Goal: Find specific page/section: Find specific page/section

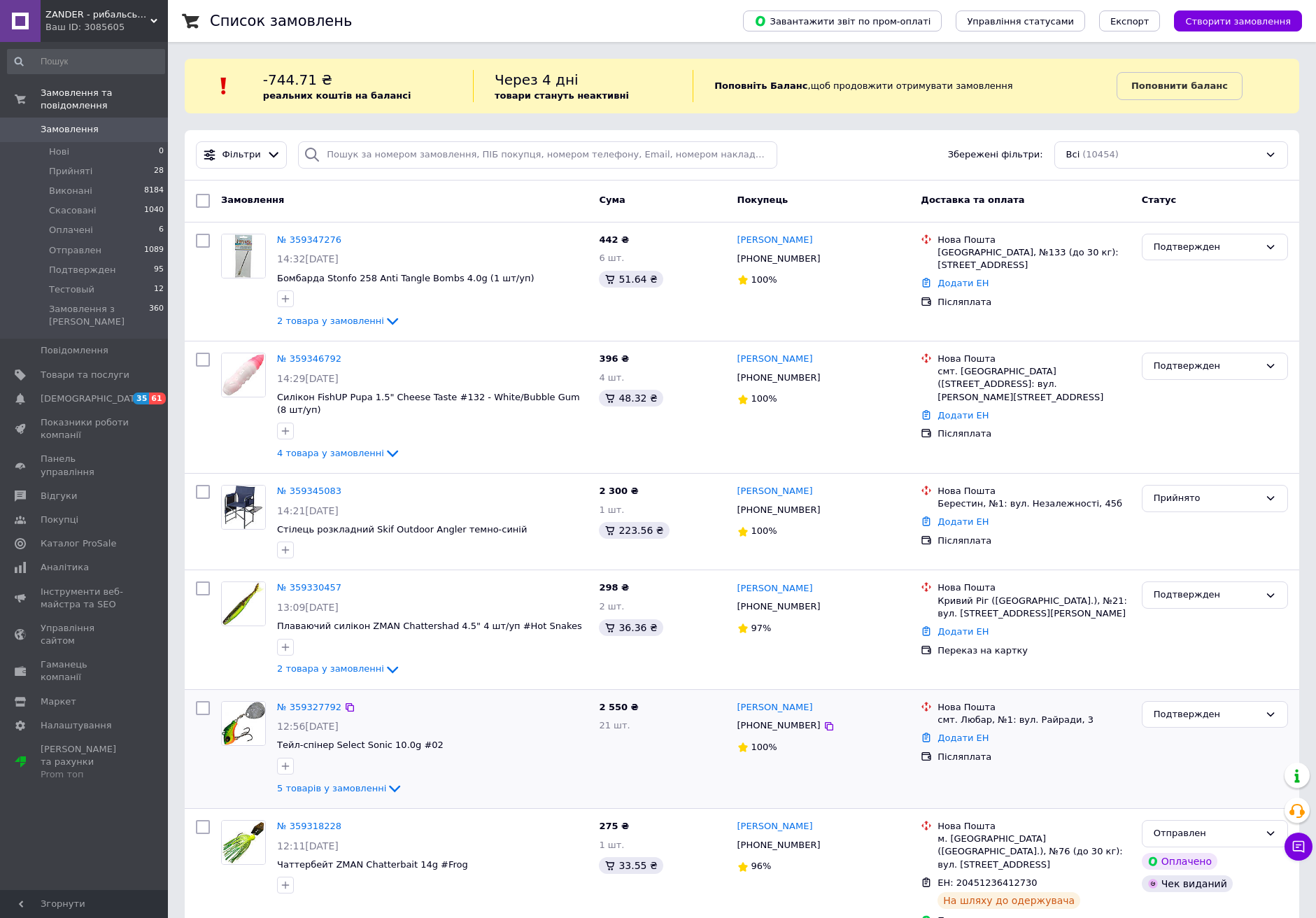
click at [459, 755] on div at bounding box center [432, 765] width 316 height 23
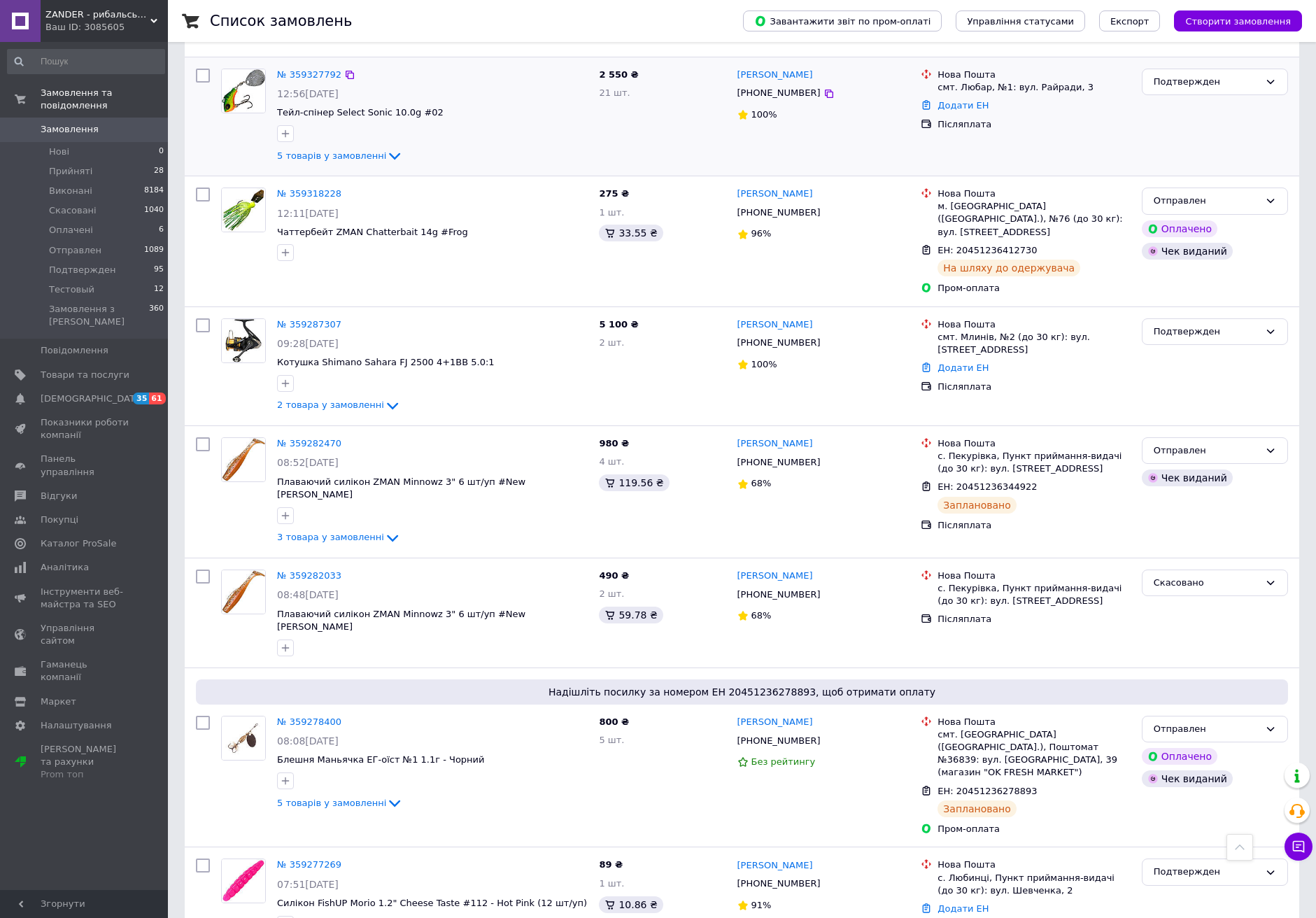
scroll to position [639, 0]
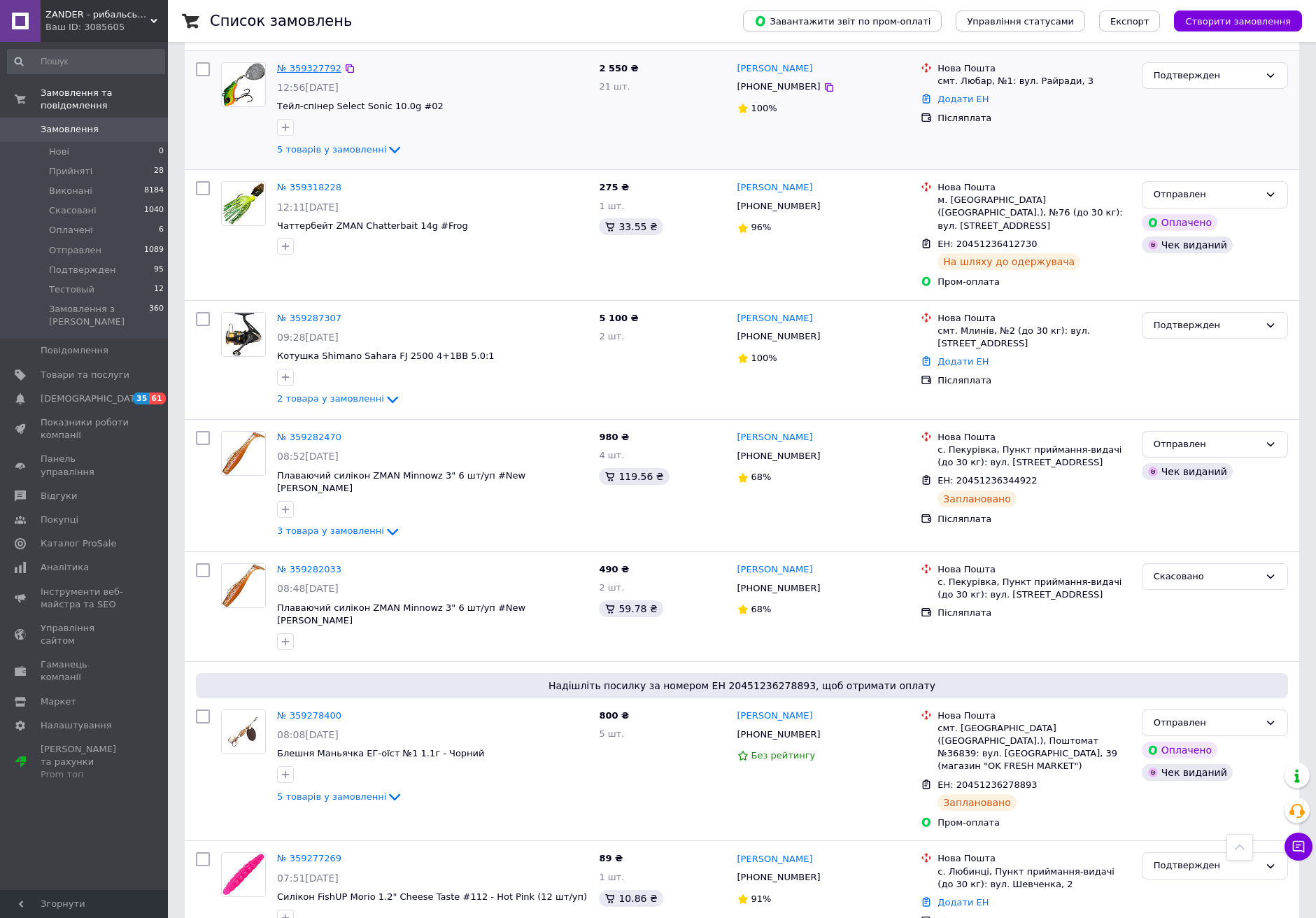
click at [295, 63] on link "№ 359327792" at bounding box center [309, 69] width 64 height 11
click at [302, 182] on link "№ 359318228" at bounding box center [309, 188] width 64 height 11
click at [304, 312] on link "№ 359287307" at bounding box center [309, 318] width 64 height 11
click at [303, 431] on link "№ 359282470" at bounding box center [309, 437] width 64 height 11
click at [307, 710] on link "№ 359278400" at bounding box center [309, 716] width 64 height 11
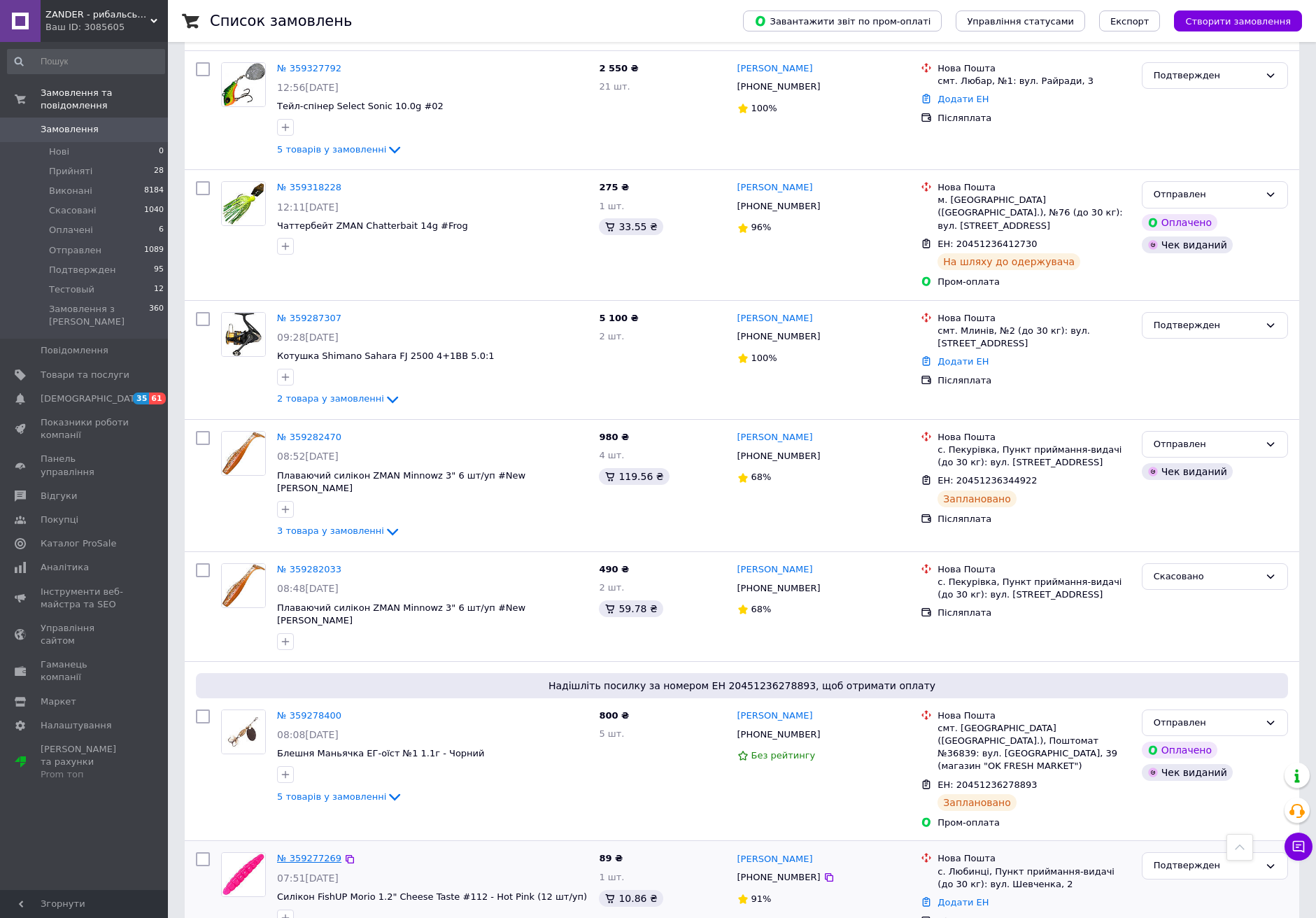
click at [301, 853] on link "№ 359277269" at bounding box center [309, 858] width 64 height 11
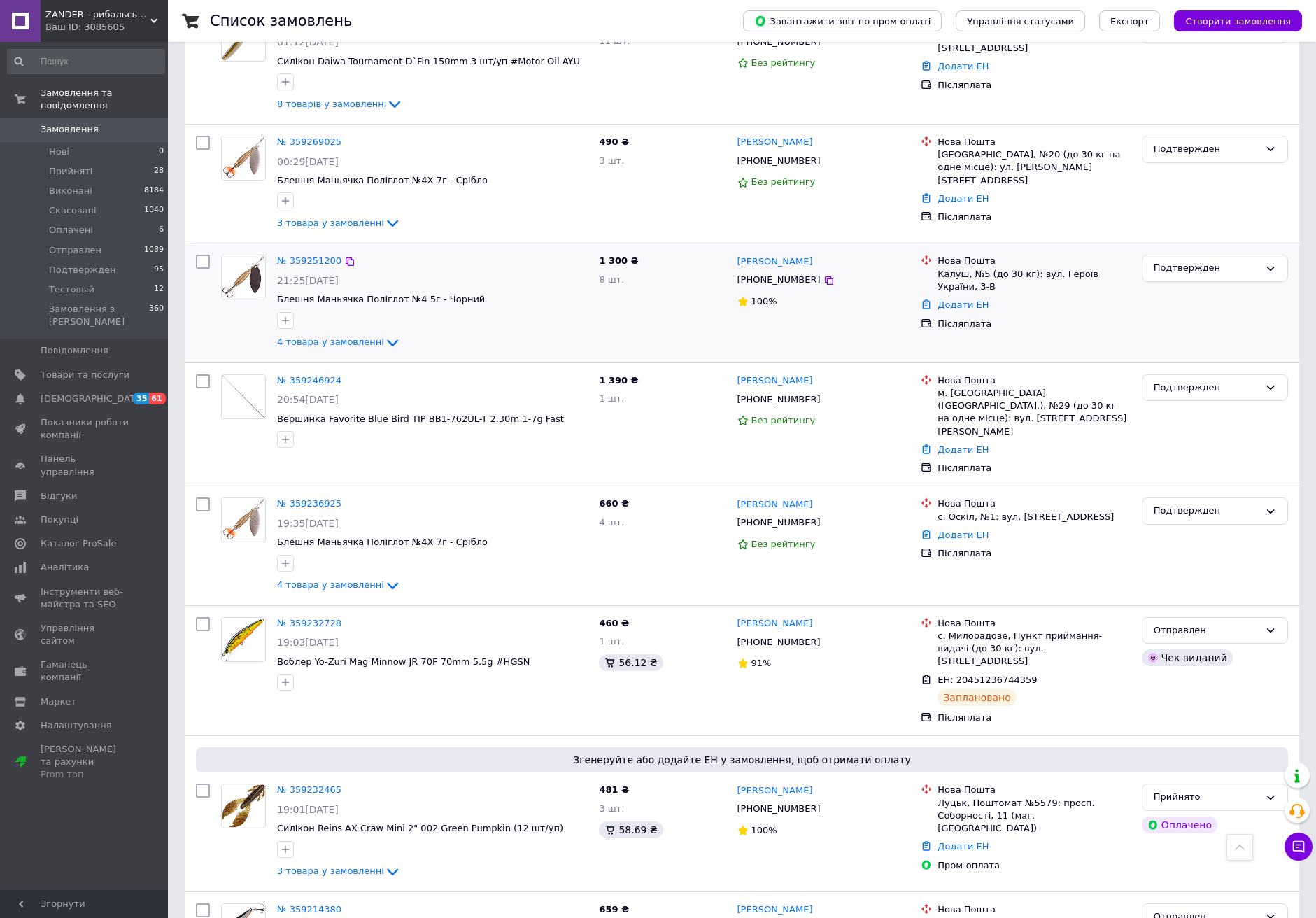
scroll to position [1570, 0]
click at [592, 245] on div "№ 359251200 21:25[DATE] Блешня Маньячка Поліглот №4 5г - Чорний 4 товара у замо…" at bounding box center [742, 303] width 1115 height 118
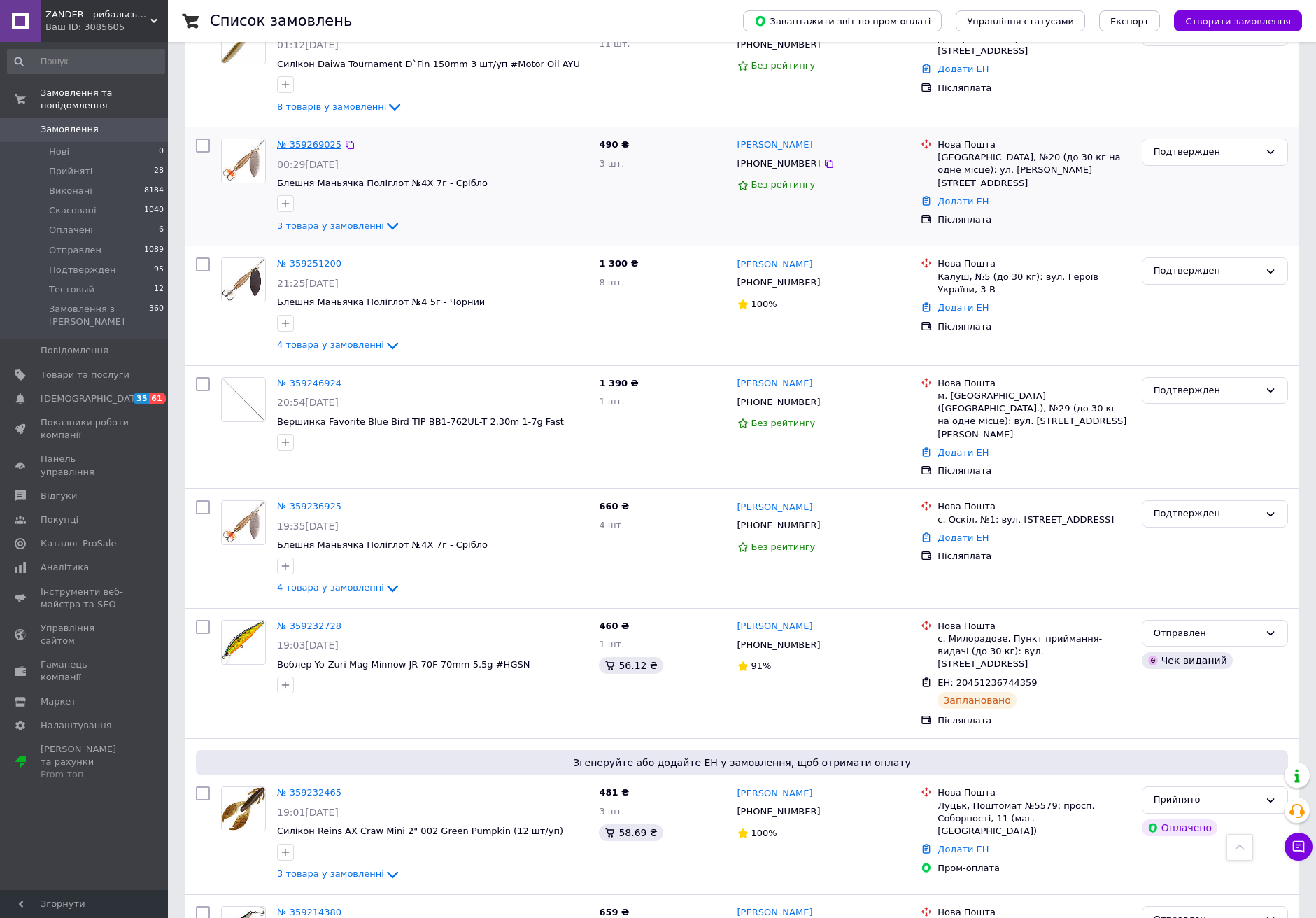
click at [298, 139] on link "№ 359269025" at bounding box center [309, 144] width 64 height 11
click at [318, 258] on link "№ 359251200" at bounding box center [309, 264] width 64 height 11
click at [303, 376] on div "№ 359246924" at bounding box center [309, 384] width 67 height 16
click at [303, 378] on link "№ 359246924" at bounding box center [309, 384] width 64 height 11
click at [324, 501] on link "№ 359236925" at bounding box center [309, 506] width 64 height 11
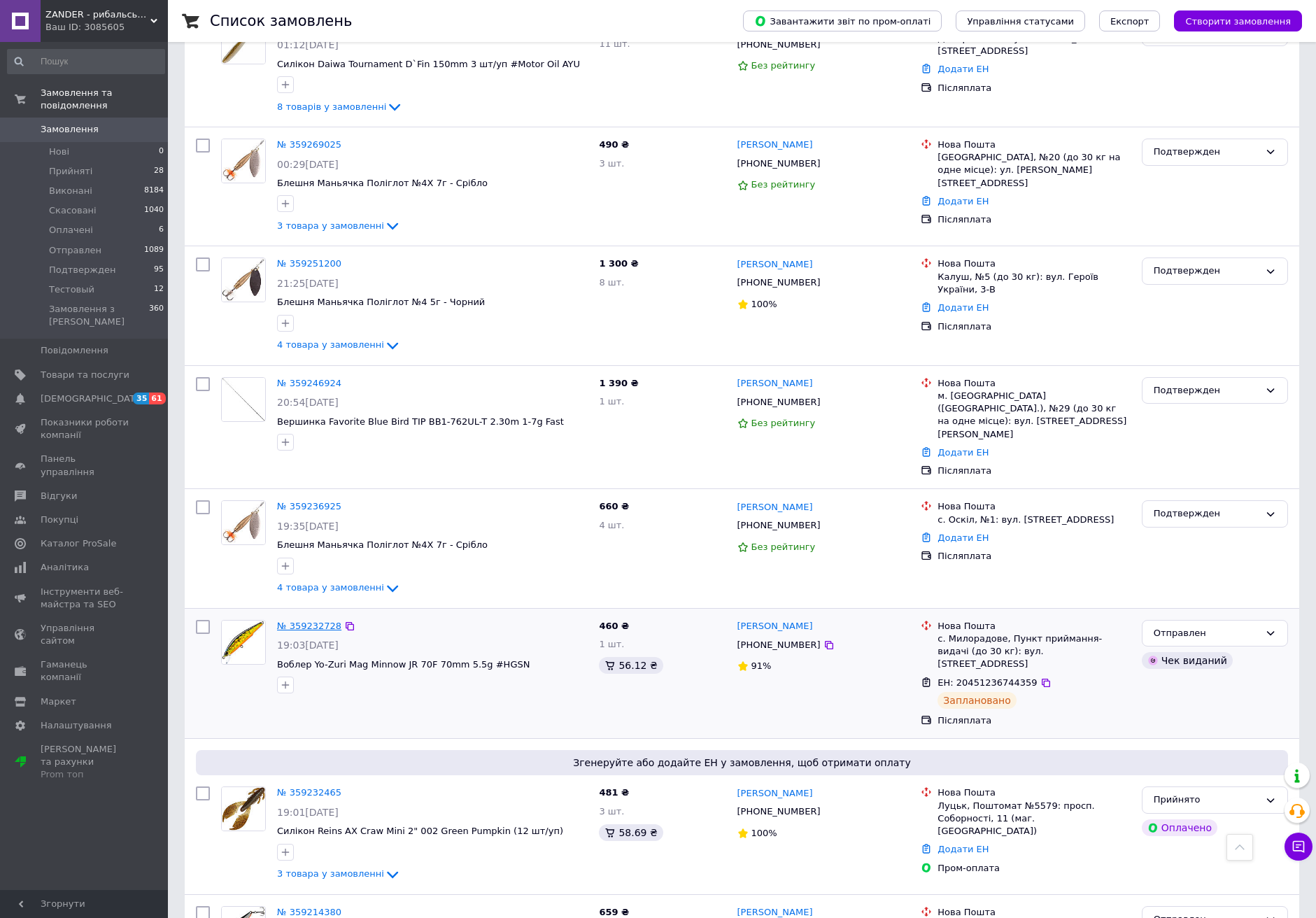
click at [314, 621] on link "№ 359232728" at bounding box center [309, 626] width 64 height 11
click at [296, 787] on link "№ 359232465" at bounding box center [309, 793] width 64 height 11
click at [283, 907] on link "№ 359214380" at bounding box center [309, 913] width 64 height 11
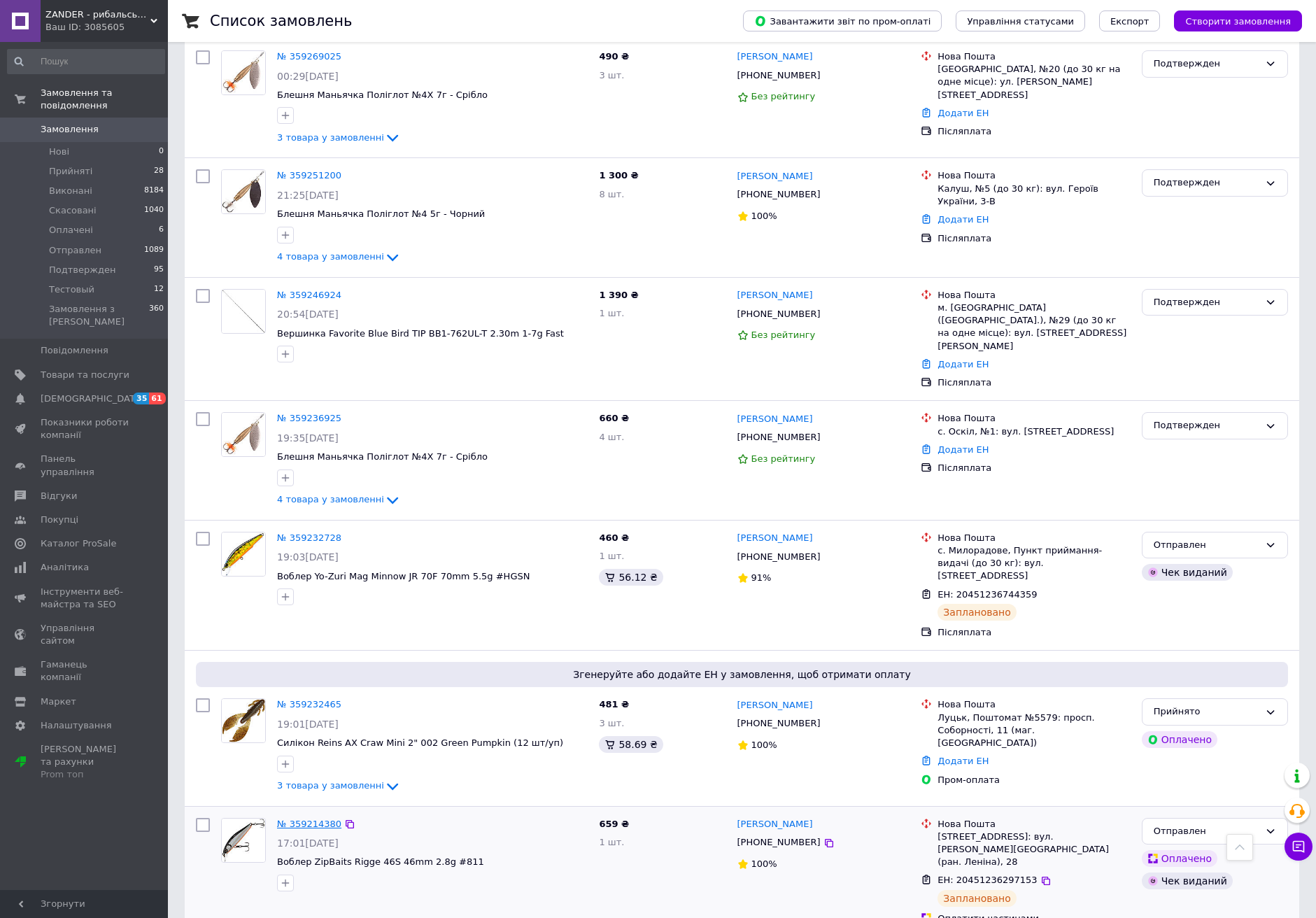
scroll to position [1660, 0]
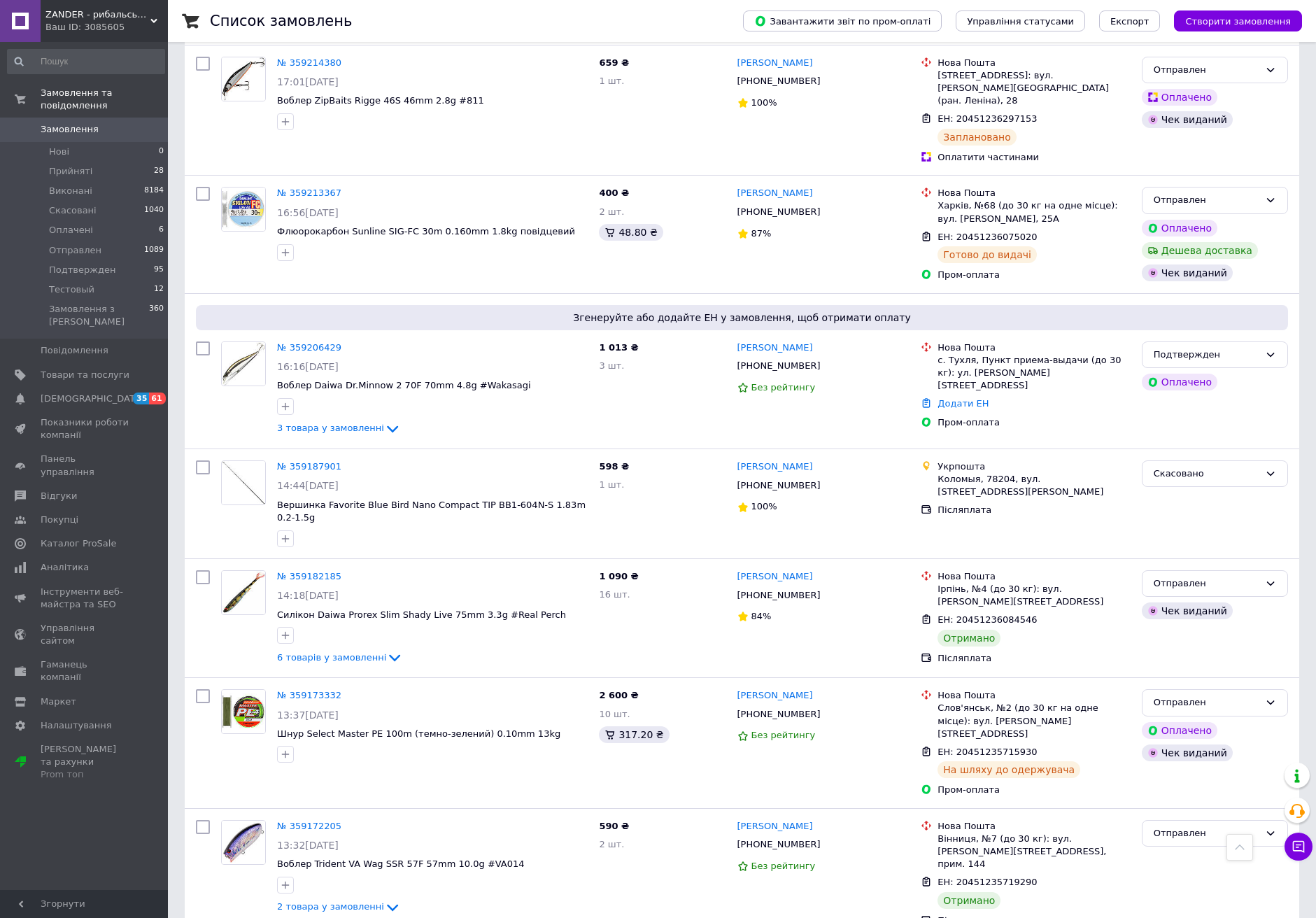
scroll to position [2433, 0]
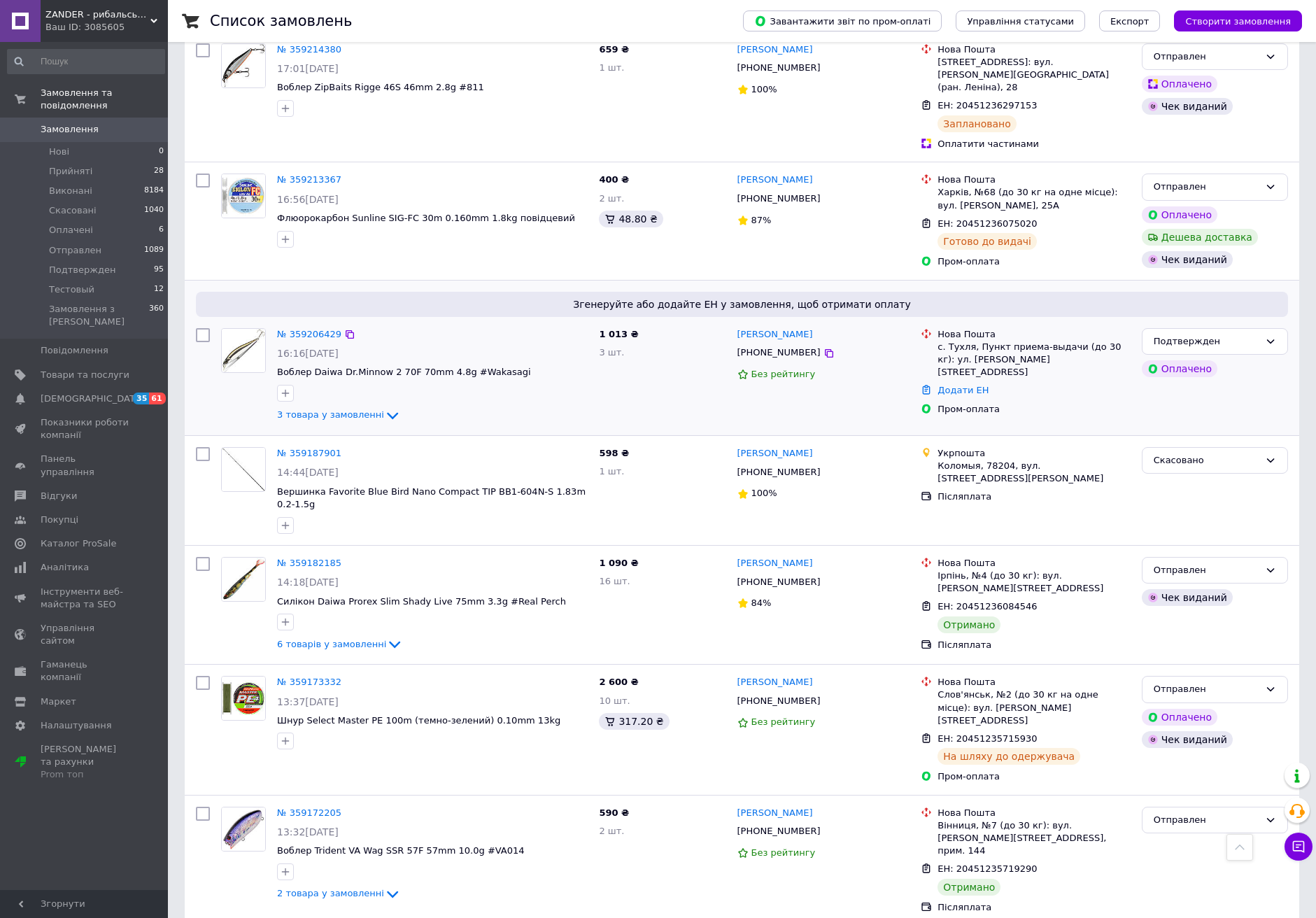
click at [473, 327] on div "№ 359206429" at bounding box center [431, 335] width 313 height 16
click at [325, 329] on link "№ 359206429" at bounding box center [309, 334] width 64 height 11
click at [314, 448] on link "№ 359187901" at bounding box center [309, 453] width 64 height 11
click at [306, 558] on link "№ 359182185" at bounding box center [309, 563] width 64 height 11
click at [312, 677] on link "№ 359173332" at bounding box center [309, 682] width 64 height 11
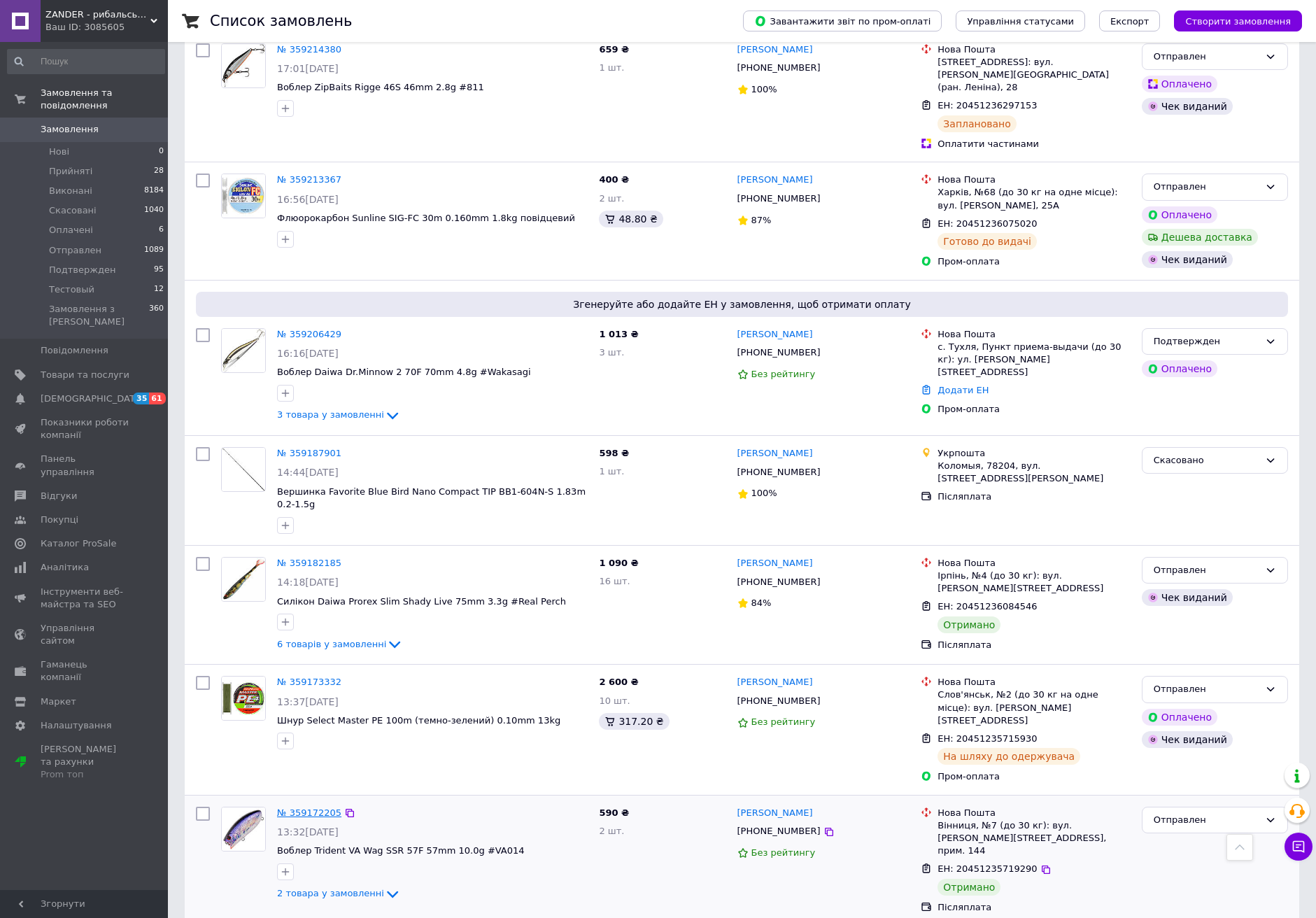
click at [319, 807] on link "№ 359172205" at bounding box center [309, 812] width 64 height 11
